Goal: Information Seeking & Learning: Learn about a topic

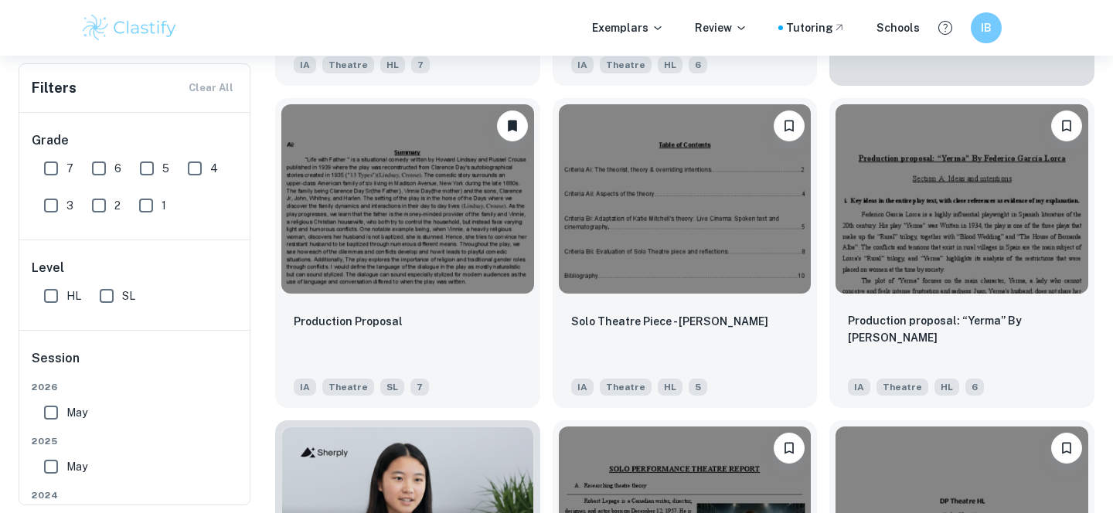
scroll to position [543, 0]
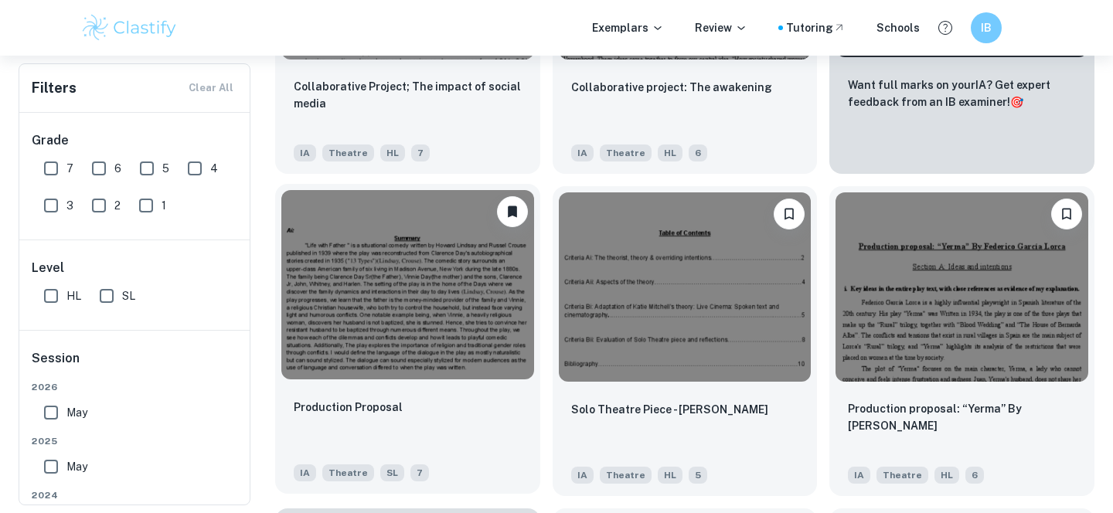
click at [445, 301] on img at bounding box center [407, 284] width 253 height 189
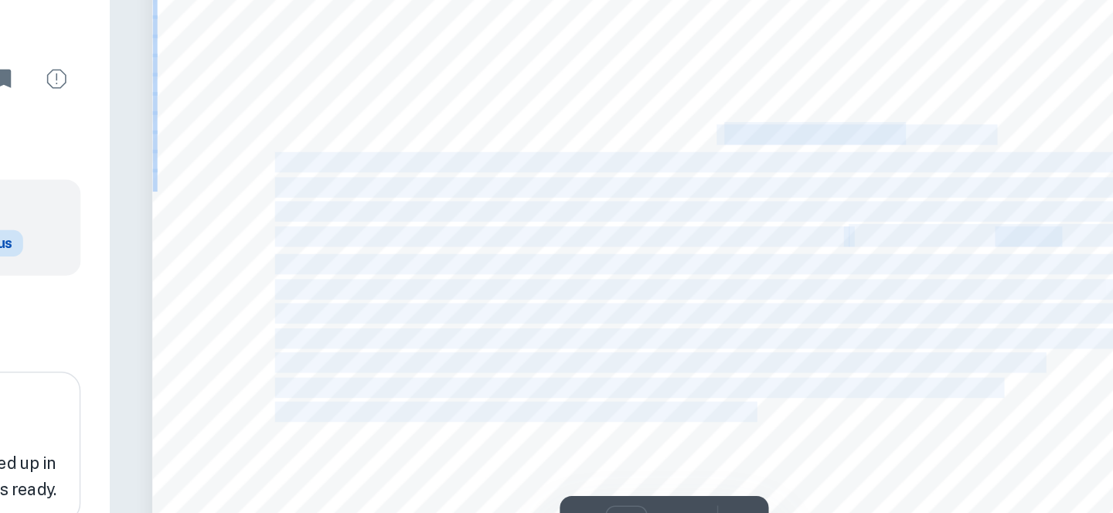
drag, startPoint x: 757, startPoint y: 228, endPoint x: 811, endPoint y: 407, distance: 187.3
click at [811, 407] on div "Ai: Summary "Life with Father '' is a situational comedy written by [PERSON_NAM…" at bounding box center [751, 503] width 668 height 864
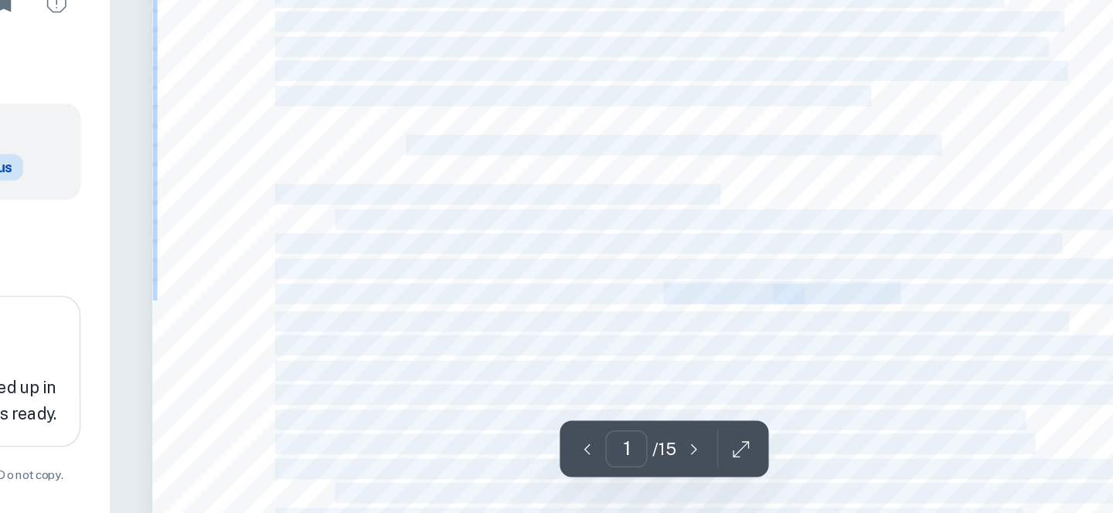
click at [771, 357] on span "of [DEMOGRAPHIC_DATA] is a priority for [PERSON_NAME] as she wants [PERSON_NAME…" at bounding box center [842, 356] width 692 height 12
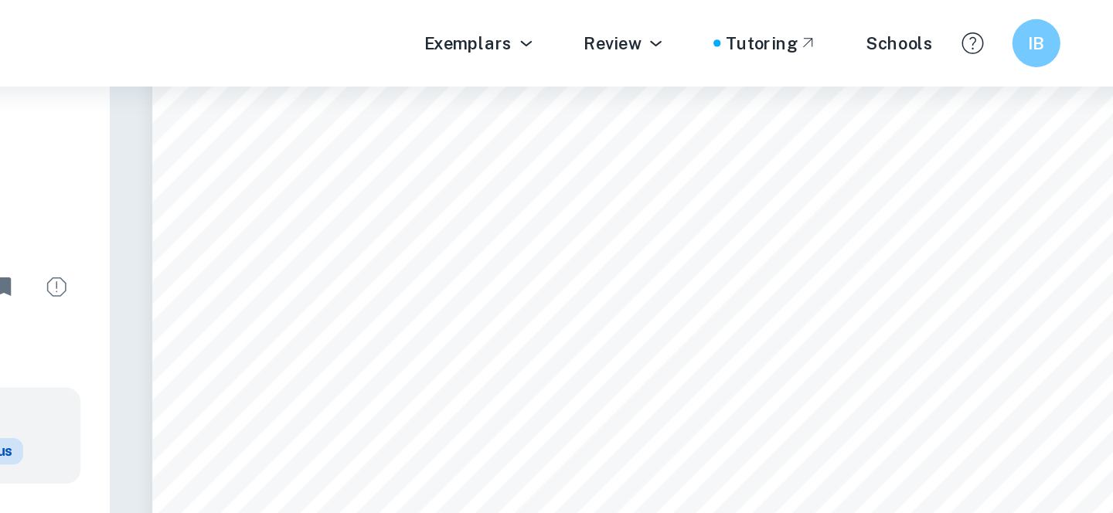
scroll to position [385, 0]
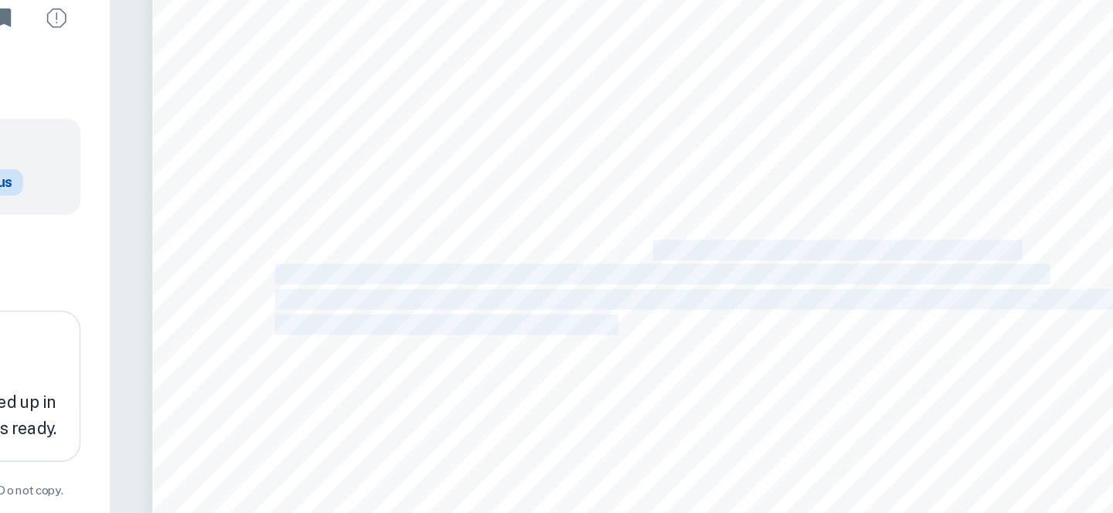
drag, startPoint x: 738, startPoint y: 315, endPoint x: 716, endPoint y: 383, distance: 72.1
click at [716, 383] on div "Ai: Summary "Life with Father '' is a situational comedy written by [PERSON_NAM…" at bounding box center [751, 118] width 668 height 864
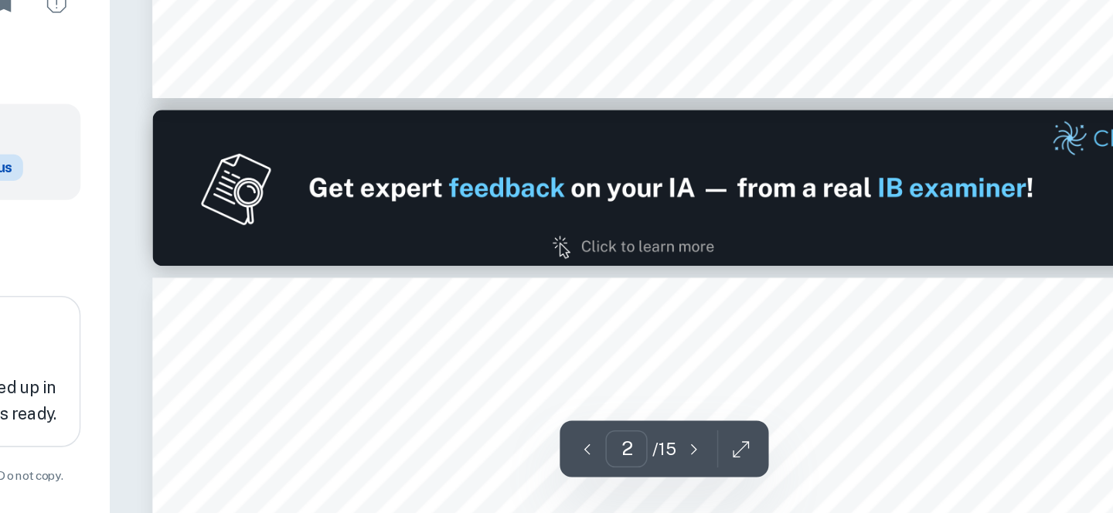
scroll to position [691, 0]
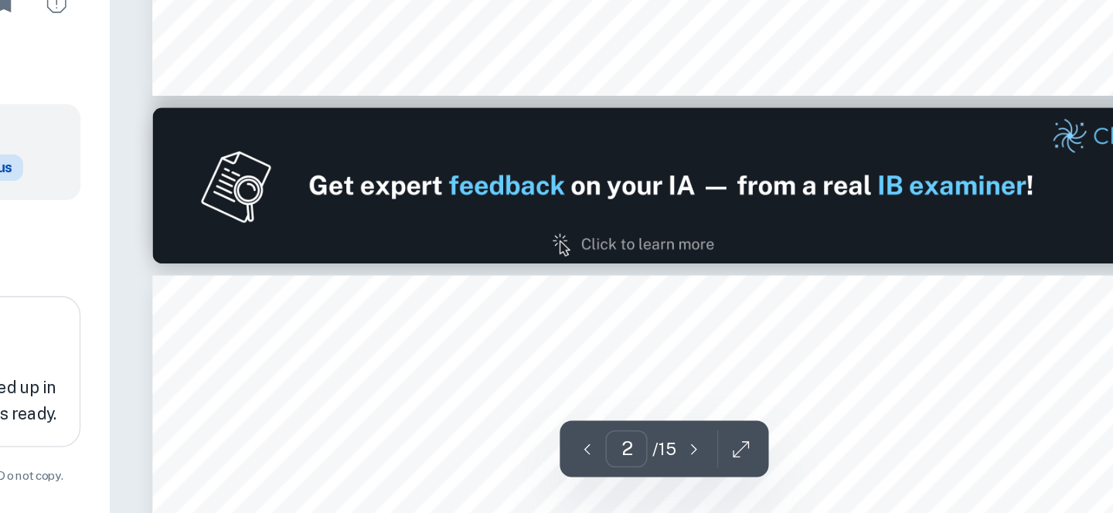
drag, startPoint x: 842, startPoint y: 338, endPoint x: 836, endPoint y: 411, distance: 73.7
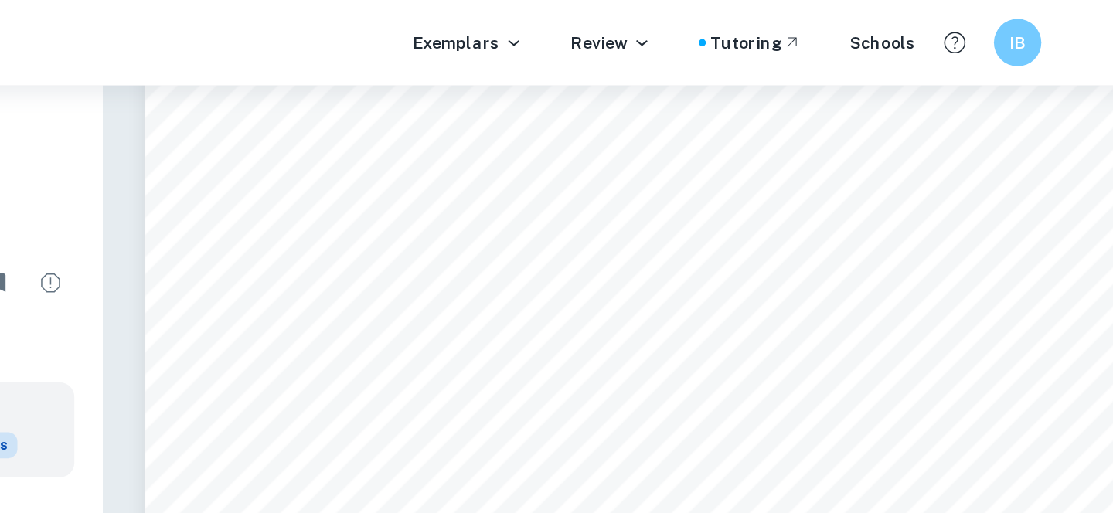
scroll to position [545, 0]
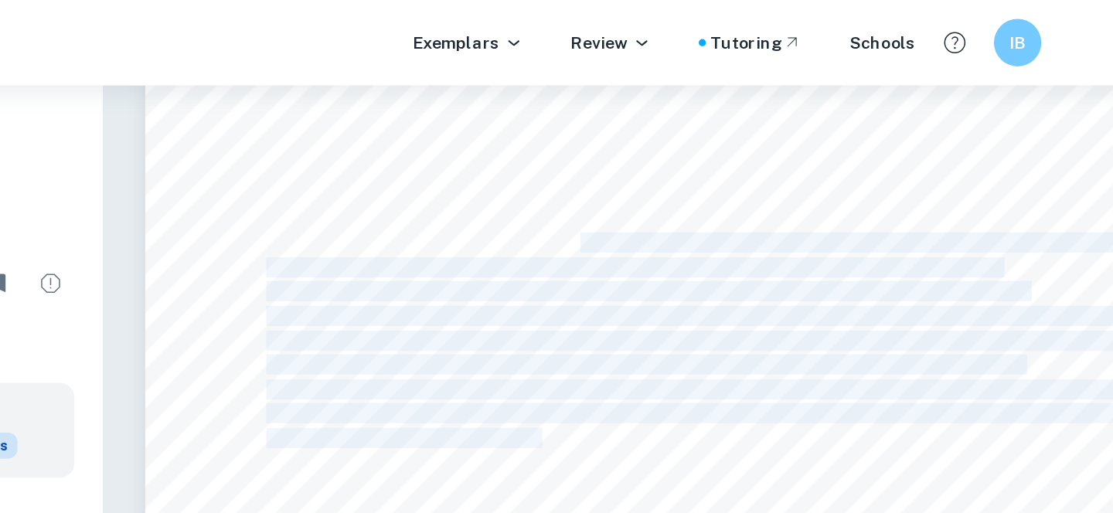
drag, startPoint x: 701, startPoint y: 161, endPoint x: 676, endPoint y: 281, distance: 122.3
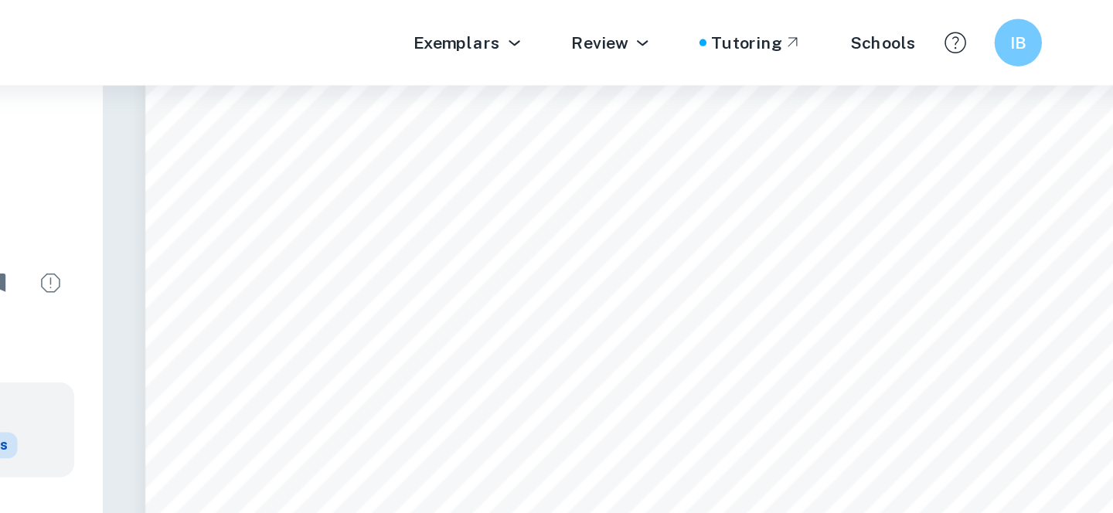
scroll to position [1027, 0]
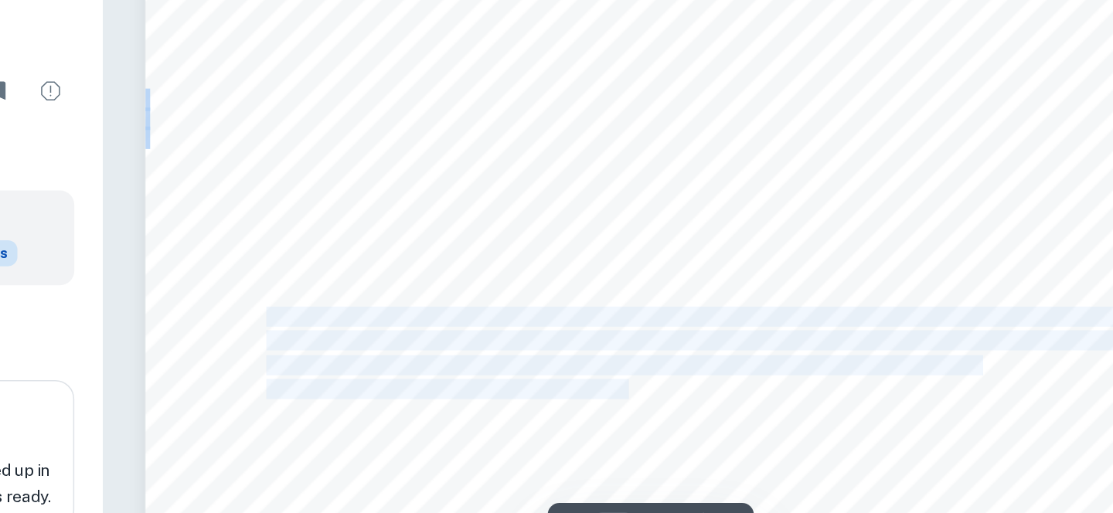
drag, startPoint x: 658, startPoint y: 216, endPoint x: 729, endPoint y: 271, distance: 89.2
click at [729, 271] on div "I'm going to be baptized, damn it!" with the stage directions being, "he slams …" at bounding box center [751, 456] width 668 height 864
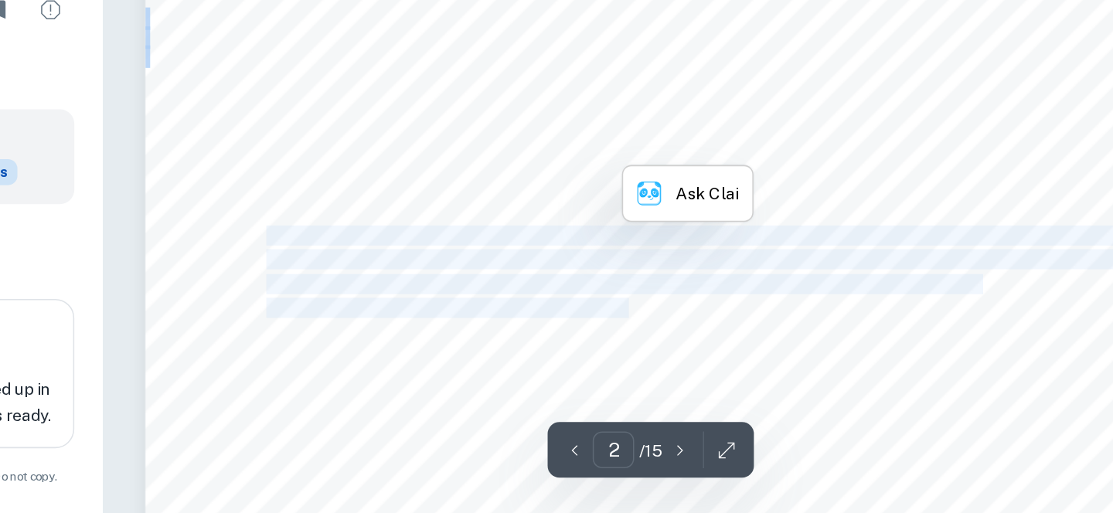
scroll to position [1028, 0]
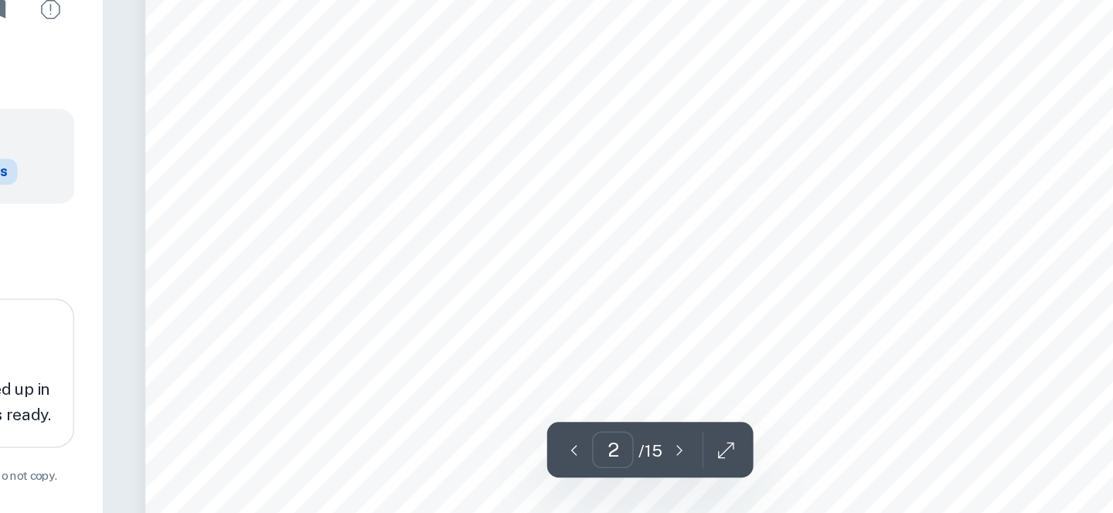
click at [662, 420] on span "family dynamics are establishing. However, something that makes this play humor…" at bounding box center [741, 426] width 490 height 12
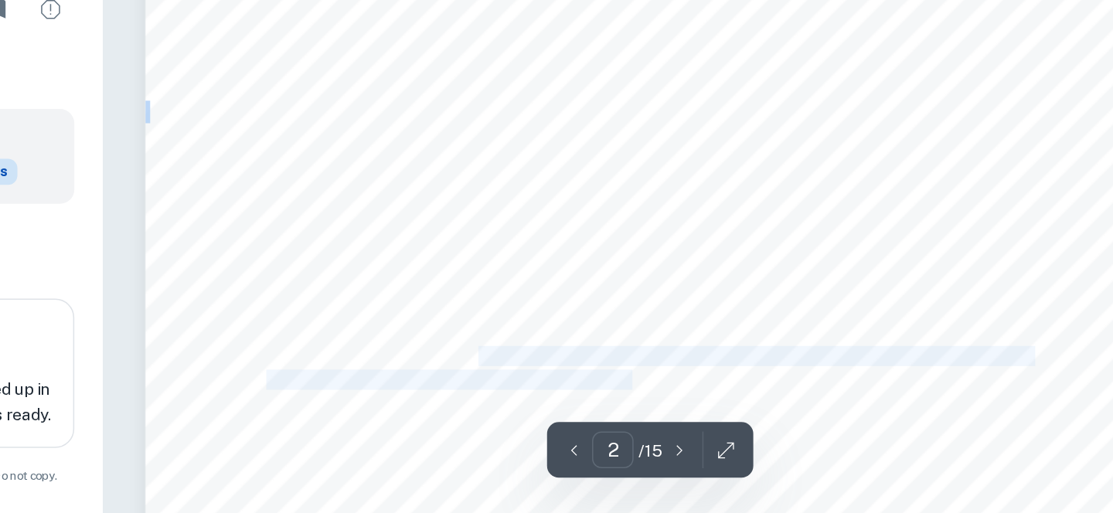
drag, startPoint x: 634, startPoint y: 298, endPoint x: 736, endPoint y: 323, distance: 105.0
click at [736, 323] on div "I'm going to be baptized, damn it!" with the stage directions being, "he slams …" at bounding box center [751, 455] width 668 height 864
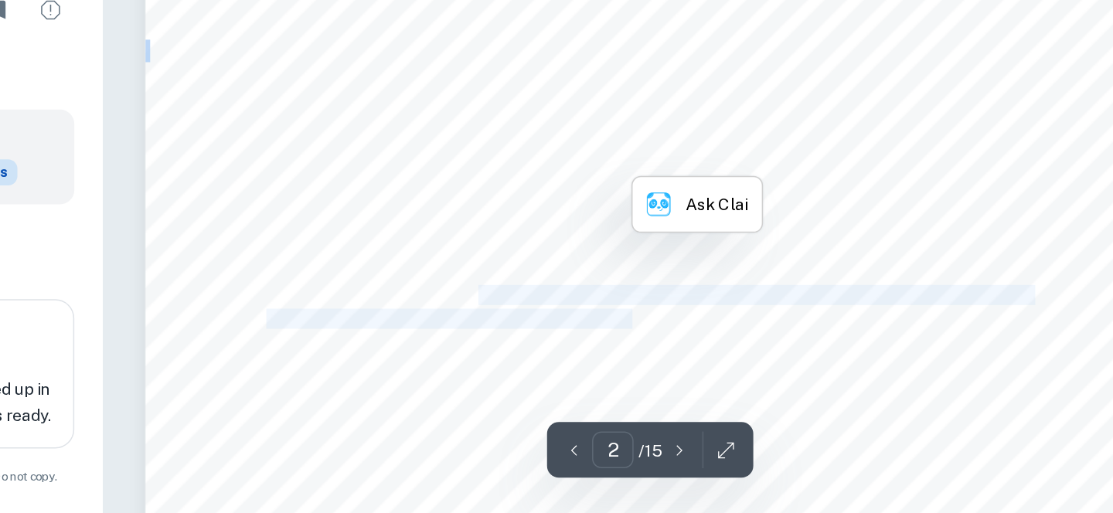
scroll to position [1073, 0]
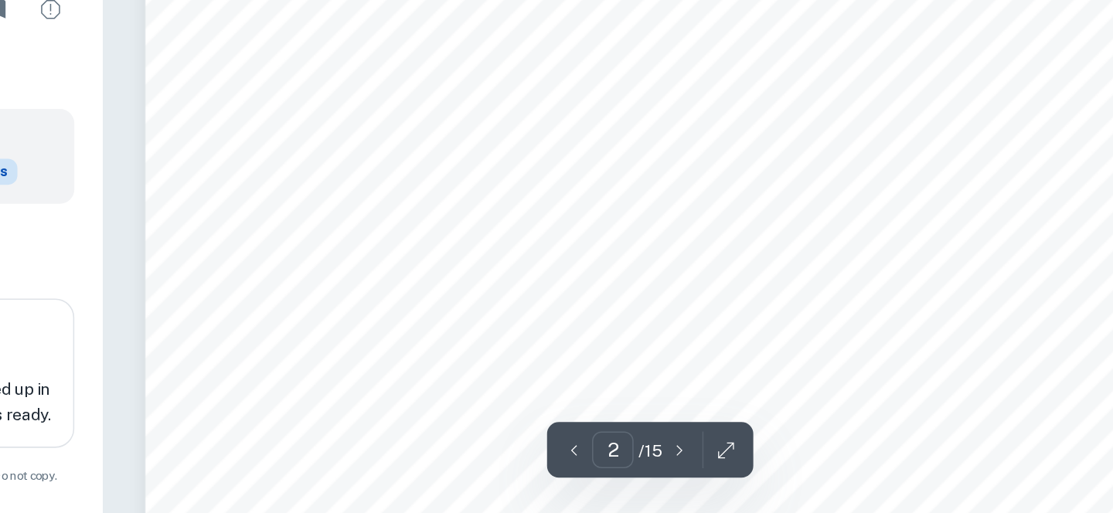
click at [699, 423] on span "usually make the decisions and control the house. [PERSON_NAME], when the fathe…" at bounding box center [776, 429] width 560 height 12
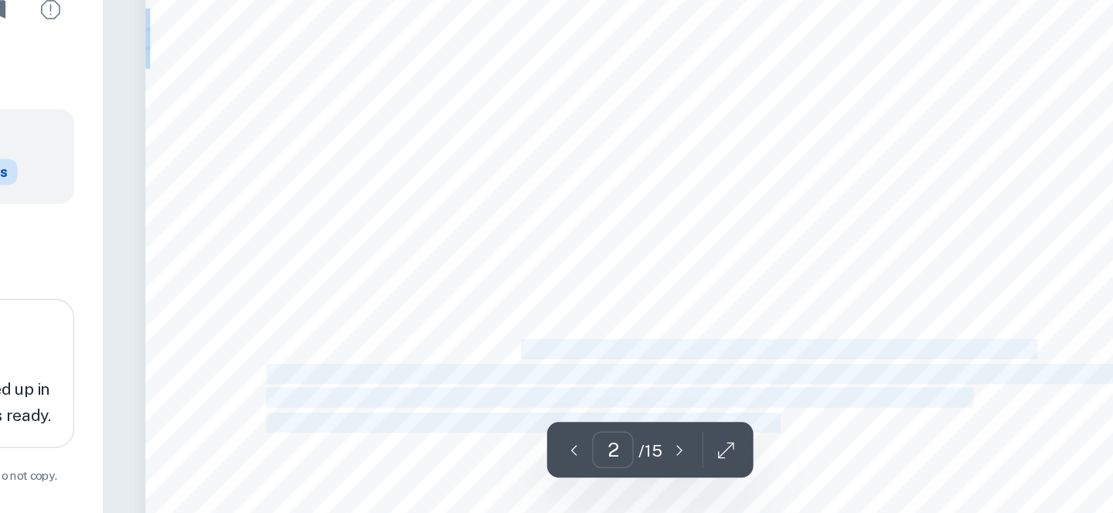
drag, startPoint x: 660, startPoint y: 297, endPoint x: 831, endPoint y: 348, distance: 178.2
click at [831, 348] on div "I'm going to be baptized, damn it!" with the stage directions being, "he slams …" at bounding box center [751, 197] width 668 height 864
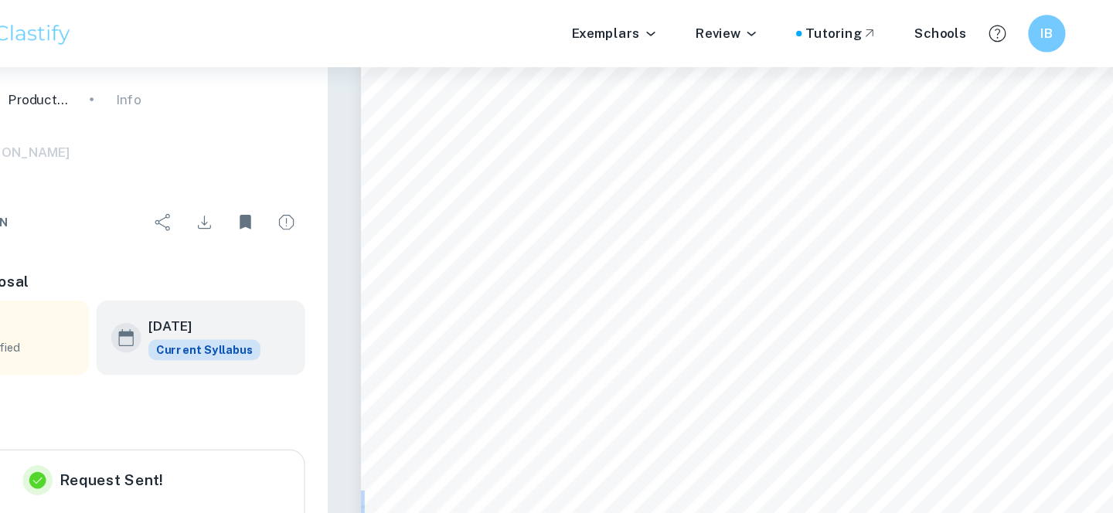
scroll to position [1062, 0]
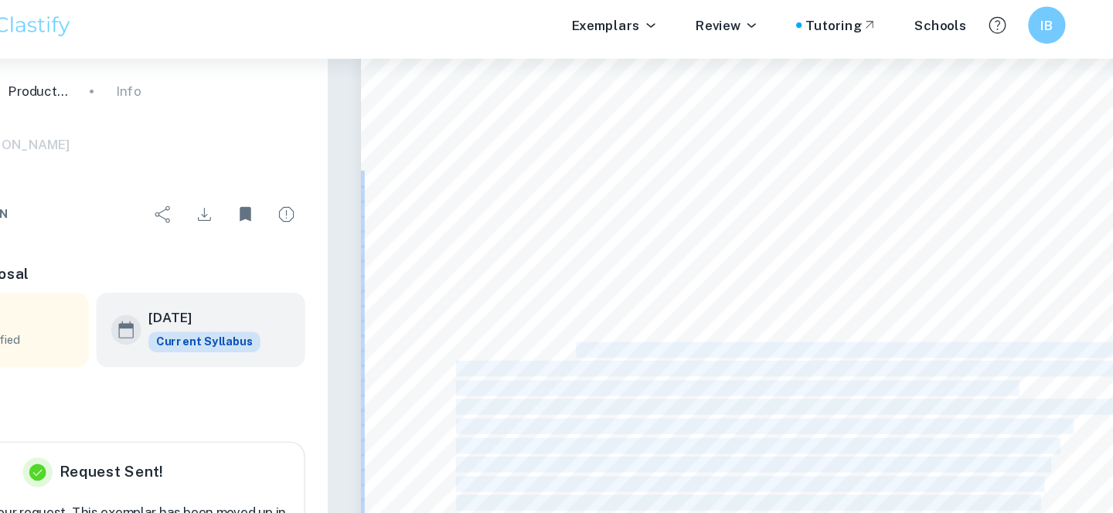
drag, startPoint x: 597, startPoint y: 187, endPoint x: 620, endPoint y: 229, distance: 47.4
click at [620, 229] on div "I'm going to be baptized, damn it!" with the stage directions being, "he slams …" at bounding box center [751, 421] width 668 height 864
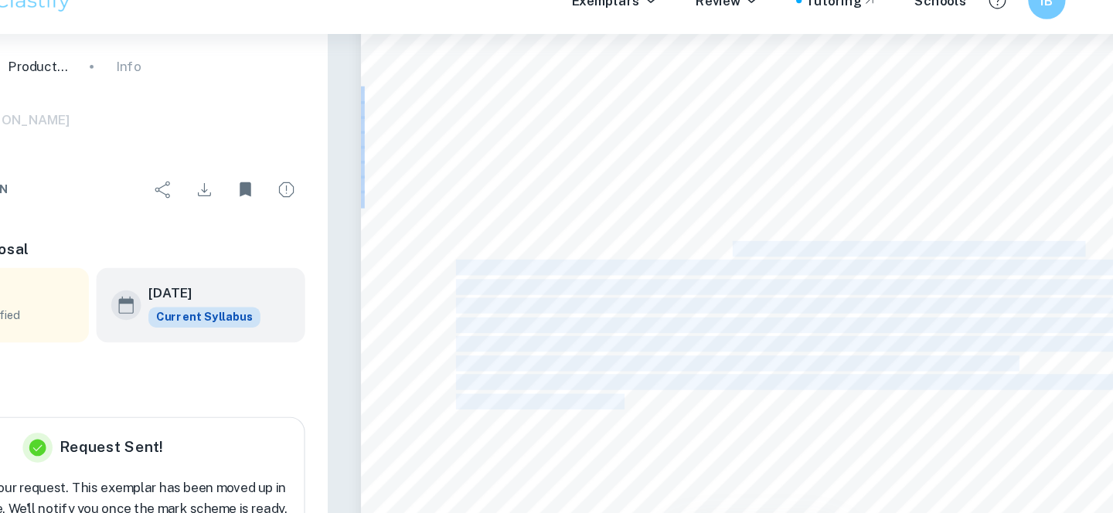
drag, startPoint x: 722, startPoint y: 120, endPoint x: 634, endPoint y: 256, distance: 162.1
click at [634, 256] on div "I'm going to be baptized, damn it!" with the stage directions being, "he slams …" at bounding box center [751, 421] width 668 height 864
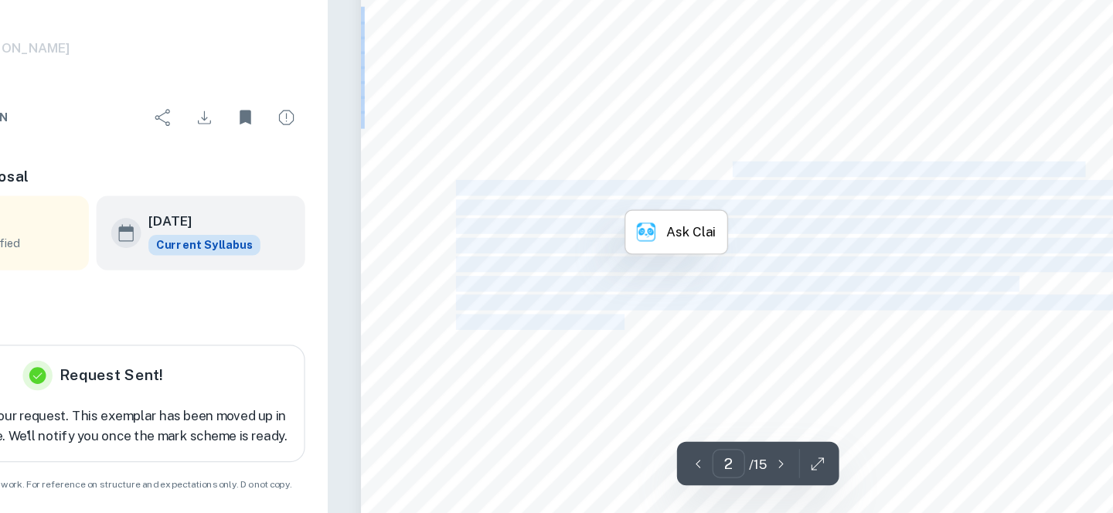
scroll to position [1073, 0]
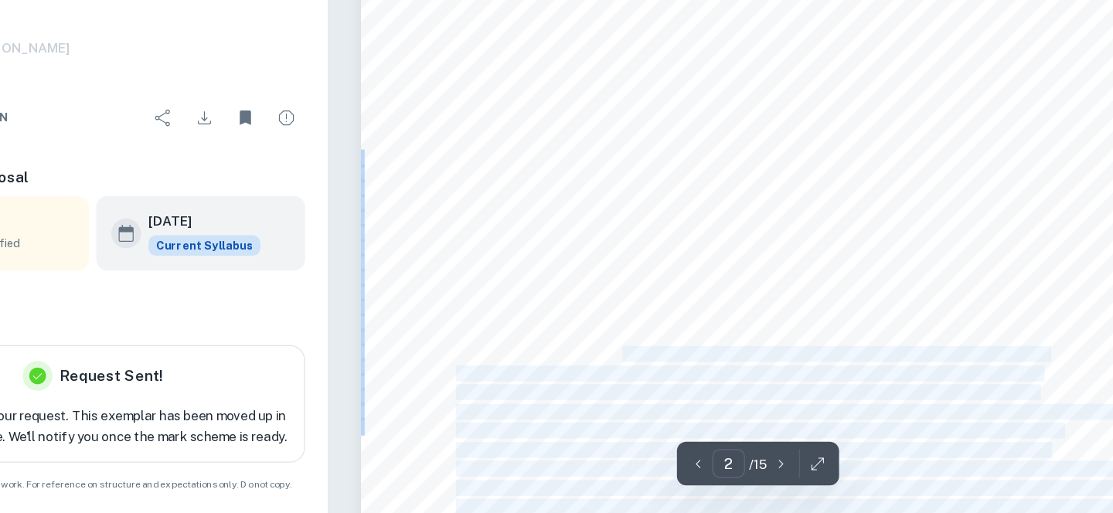
drag, startPoint x: 638, startPoint y: 328, endPoint x: 633, endPoint y: 268, distance: 59.8
click at [633, 268] on div "I'm going to be baptized, damn it!" with the stage directions being, "he slams …" at bounding box center [751, 410] width 668 height 864
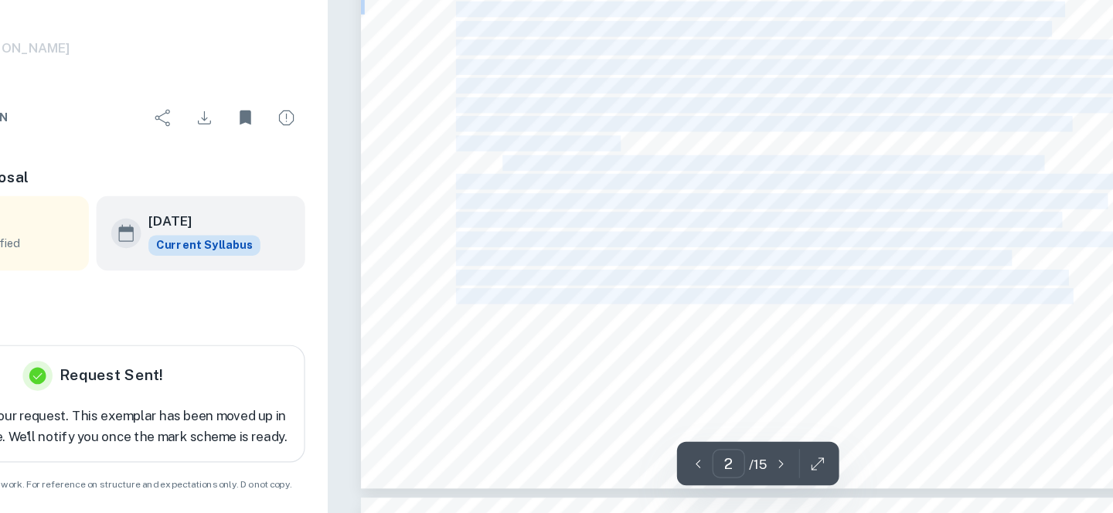
type input "3"
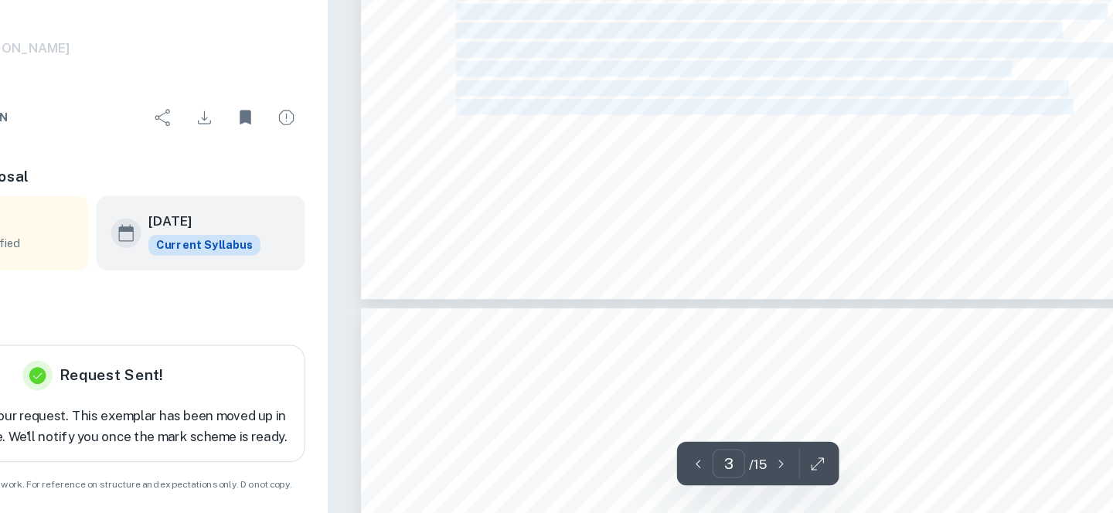
scroll to position [1651, 0]
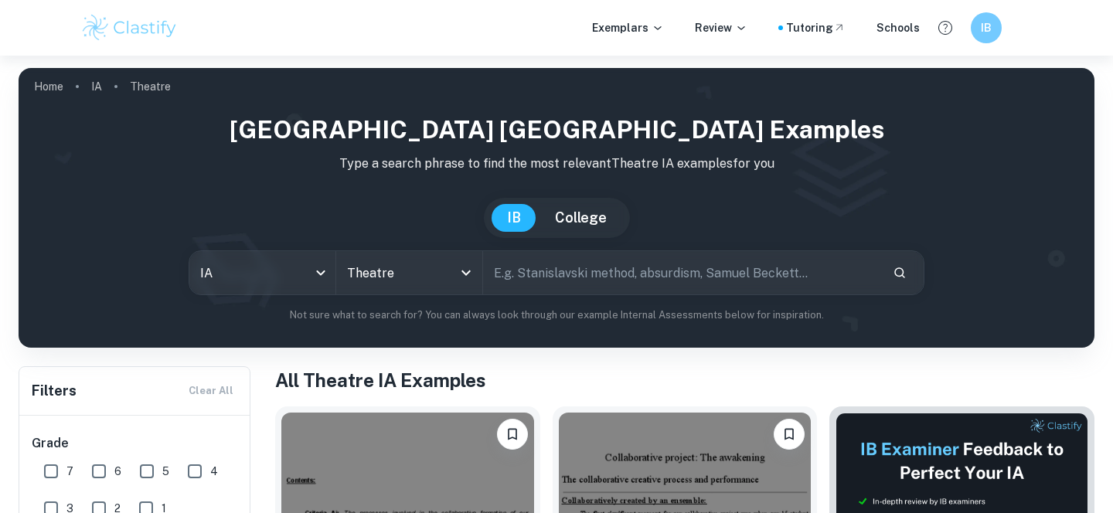
click at [554, 270] on input "text" at bounding box center [681, 272] width 397 height 43
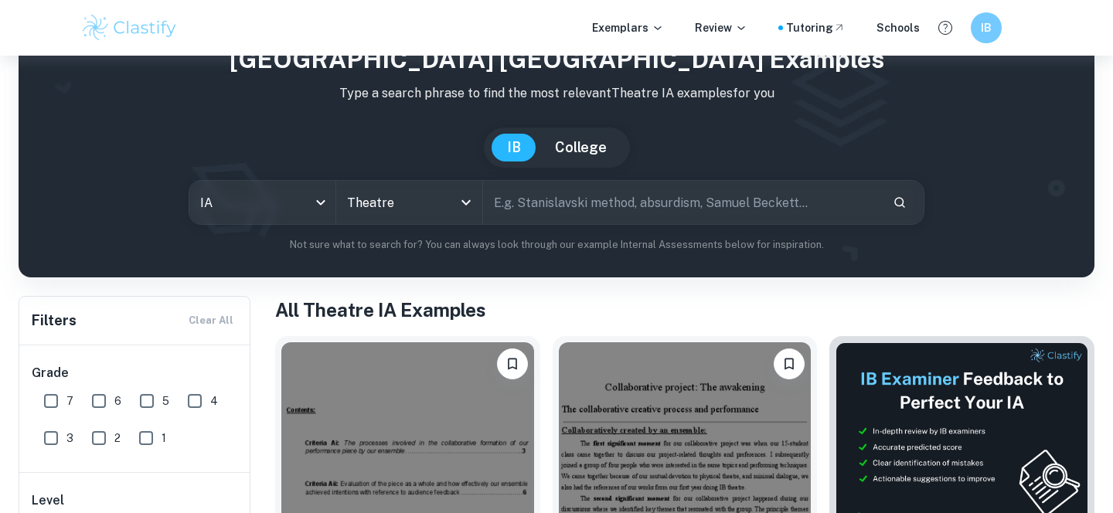
scroll to position [72, 0]
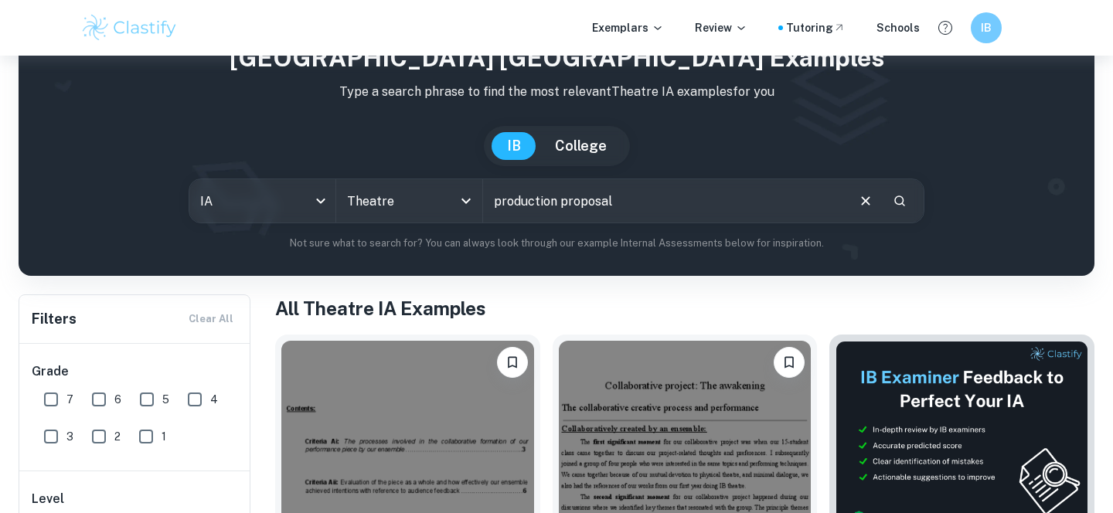
type input "production proposal"
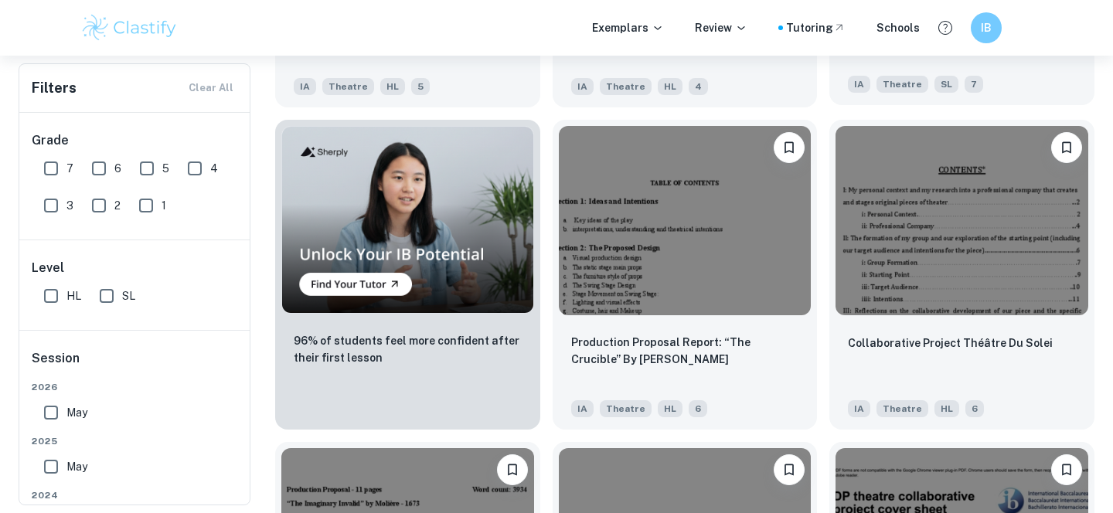
scroll to position [939, 0]
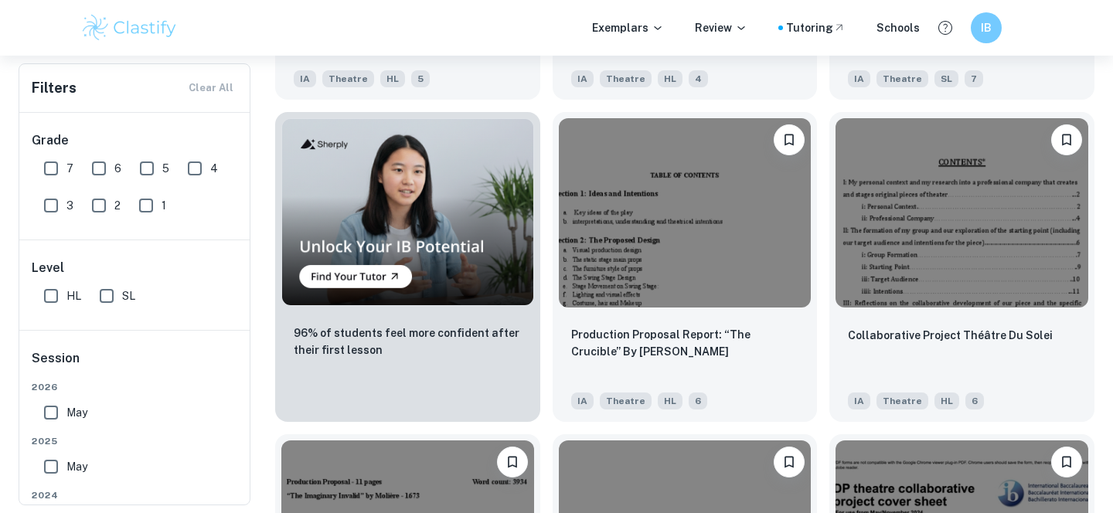
click at [55, 171] on input "7" at bounding box center [51, 168] width 31 height 31
checkbox input "true"
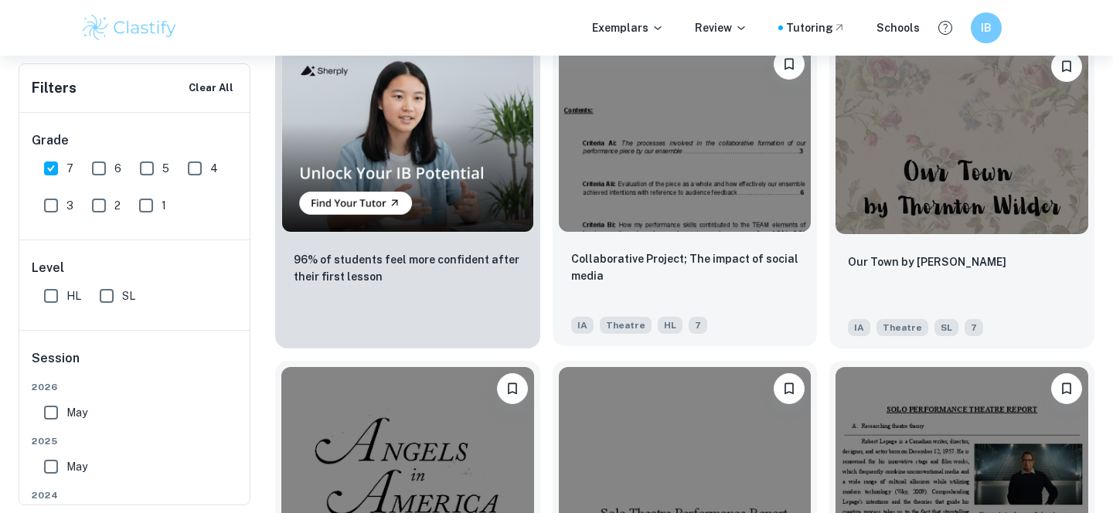
scroll to position [1057, 0]
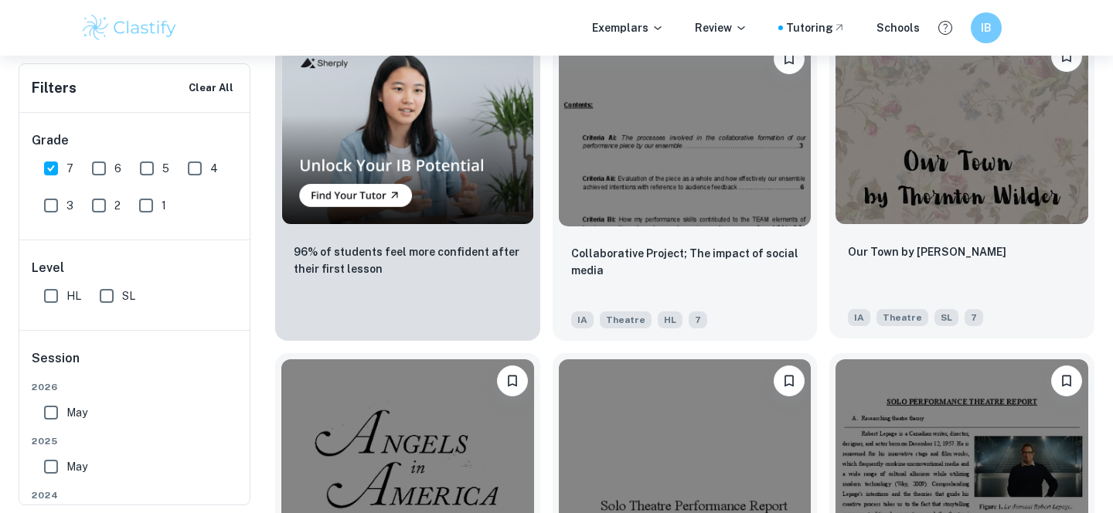
click at [951, 233] on div "Our Town by Thorton Wilder IA Theatre SL 7" at bounding box center [961, 284] width 265 height 108
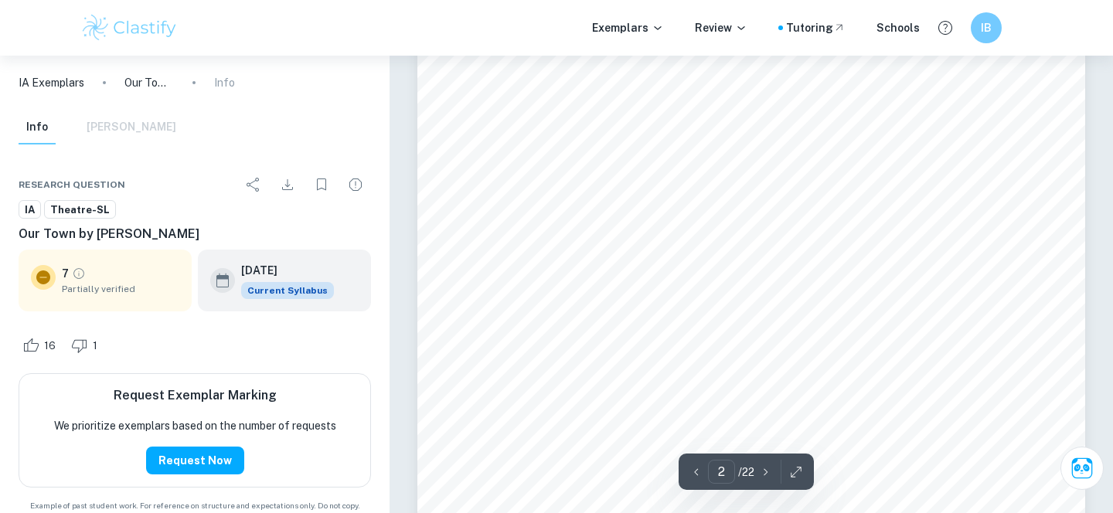
type input "3"
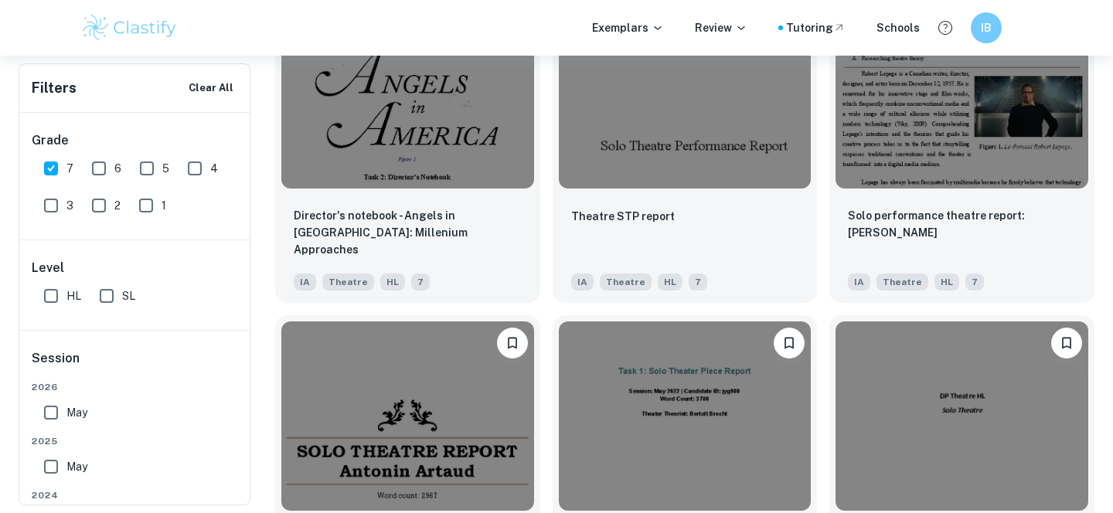
scroll to position [1338, 0]
